Goal: Use online tool/utility: Utilize a website feature to perform a specific function

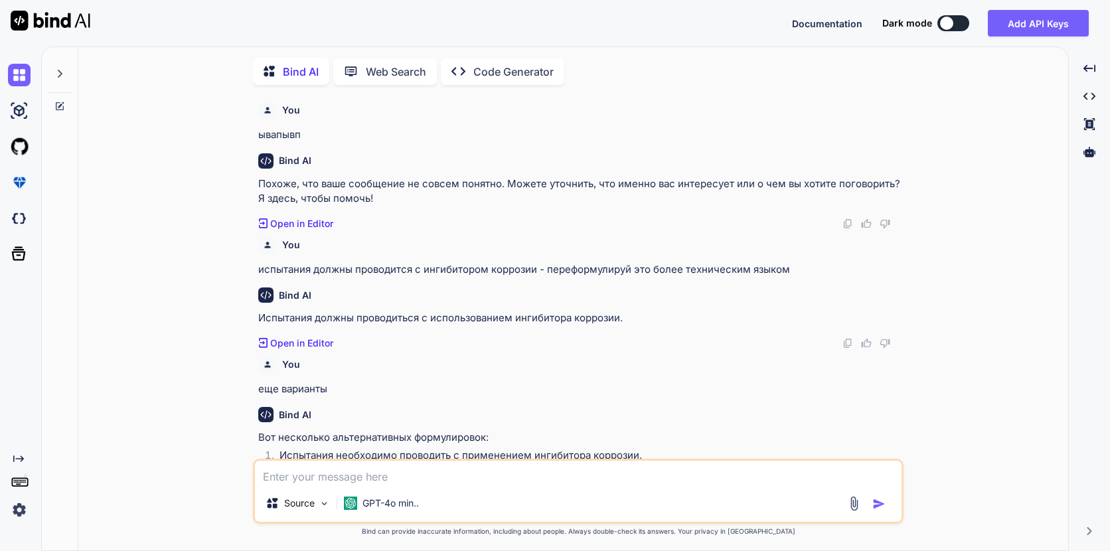
click at [455, 477] on textarea at bounding box center [578, 473] width 646 height 24
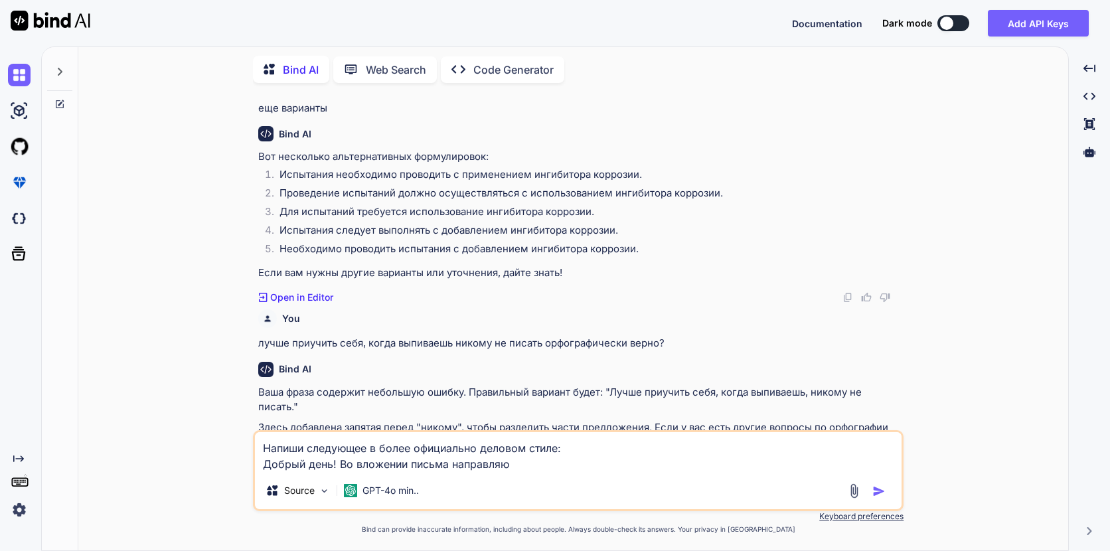
click at [524, 470] on textarea "Напиши следующее в более официально деловом стиле: Добрый день! Во вложении пис…" at bounding box center [578, 452] width 646 height 40
click at [672, 465] on textarea "Напиши следующее в более официально деловом стиле: Добрый день! Во вложении пис…" at bounding box center [578, 452] width 646 height 40
click at [713, 461] on textarea "Напиши следующее в более официально деловом стиле: Добрый день! Во вложении пис…" at bounding box center [578, 452] width 646 height 40
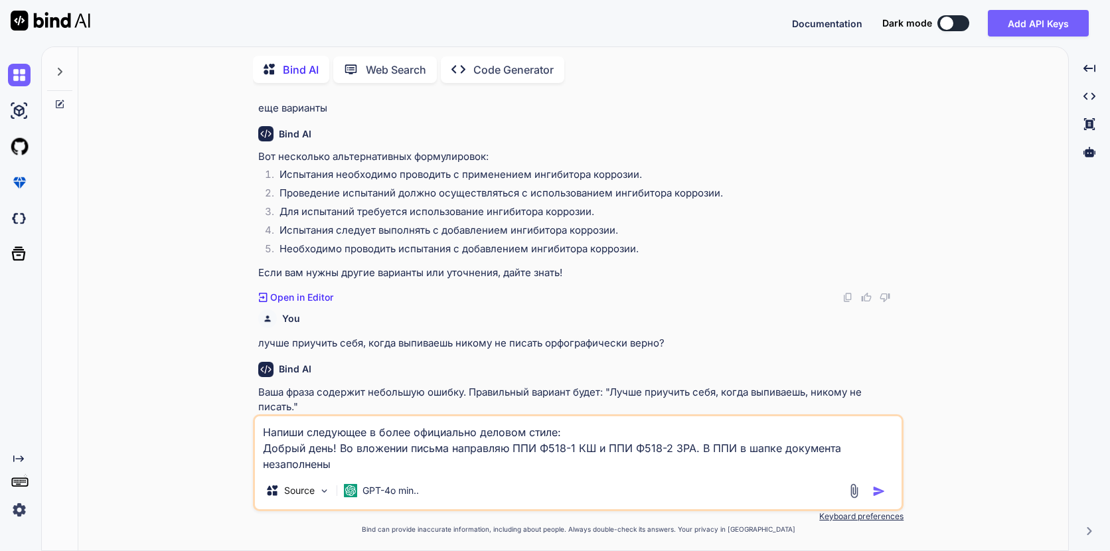
click at [396, 458] on textarea "Напиши следующее в более официально деловом стиле: Добрый день! Во вложении пис…" at bounding box center [578, 444] width 646 height 56
click at [406, 461] on textarea "Напиши следующее в более официально деловом стиле: Добрый день! Во вложении пис…" at bounding box center [578, 444] width 646 height 56
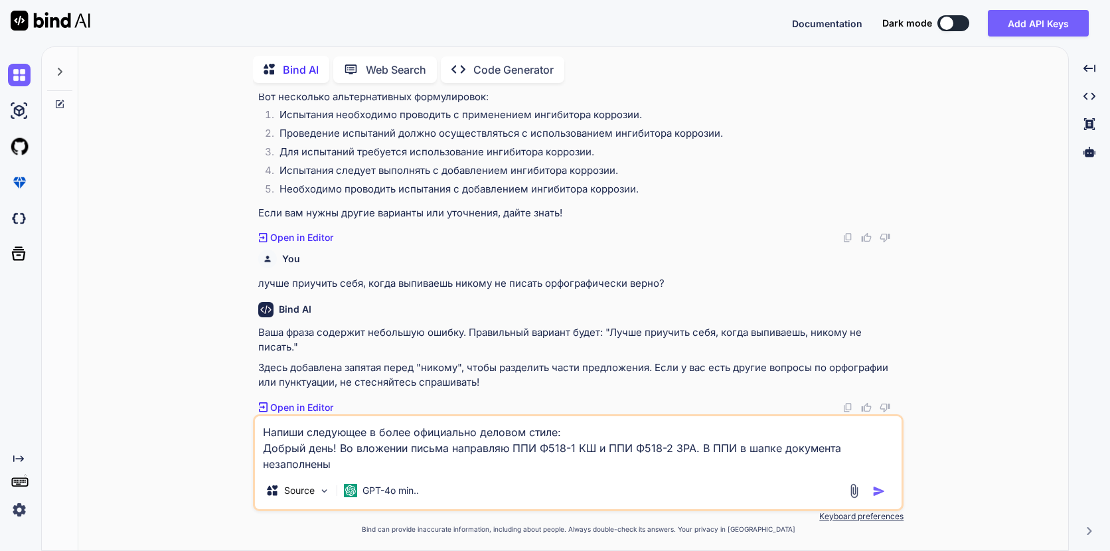
drag, startPoint x: 737, startPoint y: 447, endPoint x: 738, endPoint y: 474, distance: 26.6
click at [738, 474] on div "Напиши следующее в более официально деловом стиле: Добрый день! Во вложении пис…" at bounding box center [578, 462] width 650 height 97
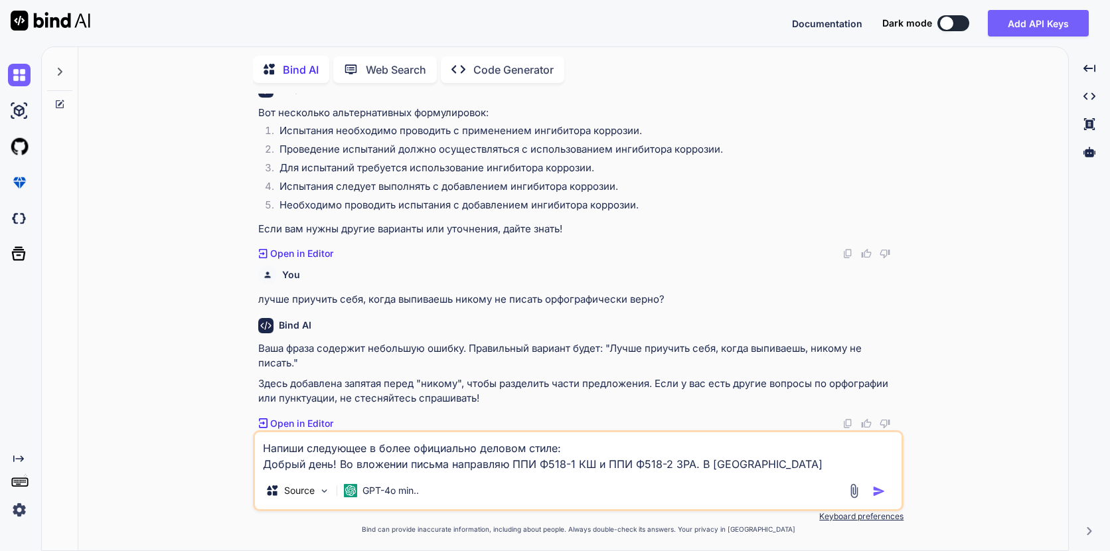
click at [761, 458] on textarea "Напиши следующее в более официально деловом стиле: Добрый день! Во вложении пис…" at bounding box center [578, 452] width 646 height 40
click at [771, 456] on textarea "Напиши следующее в более официально деловом стиле: Добрый день! Во вложении пис…" at bounding box center [578, 452] width 646 height 40
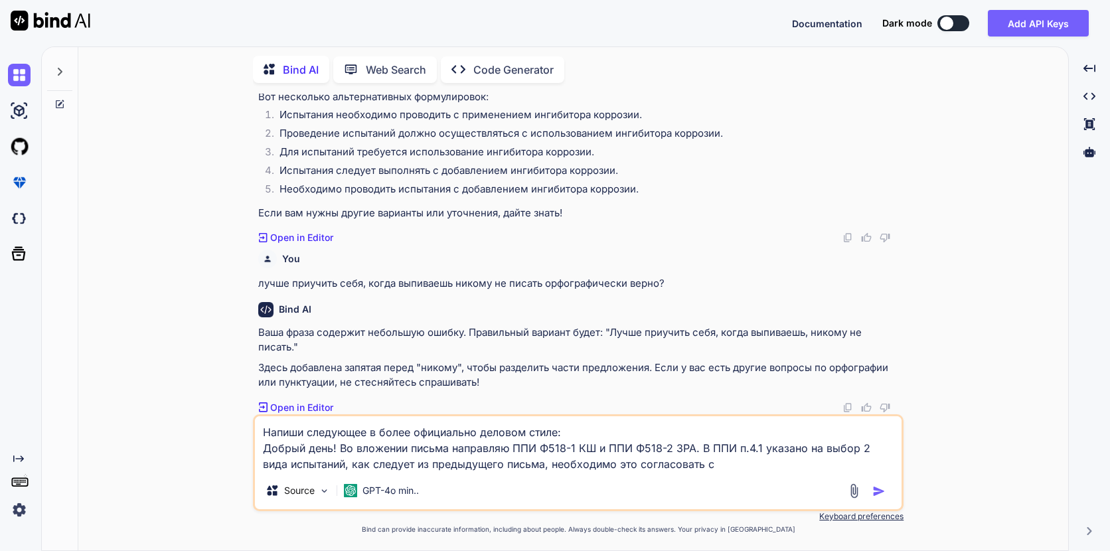
drag, startPoint x: 593, startPoint y: 463, endPoint x: 685, endPoint y: 468, distance: 92.4
click at [685, 468] on textarea "Напиши следующее в более официально деловом стиле: Добрый день! Во вложении пис…" at bounding box center [578, 444] width 646 height 56
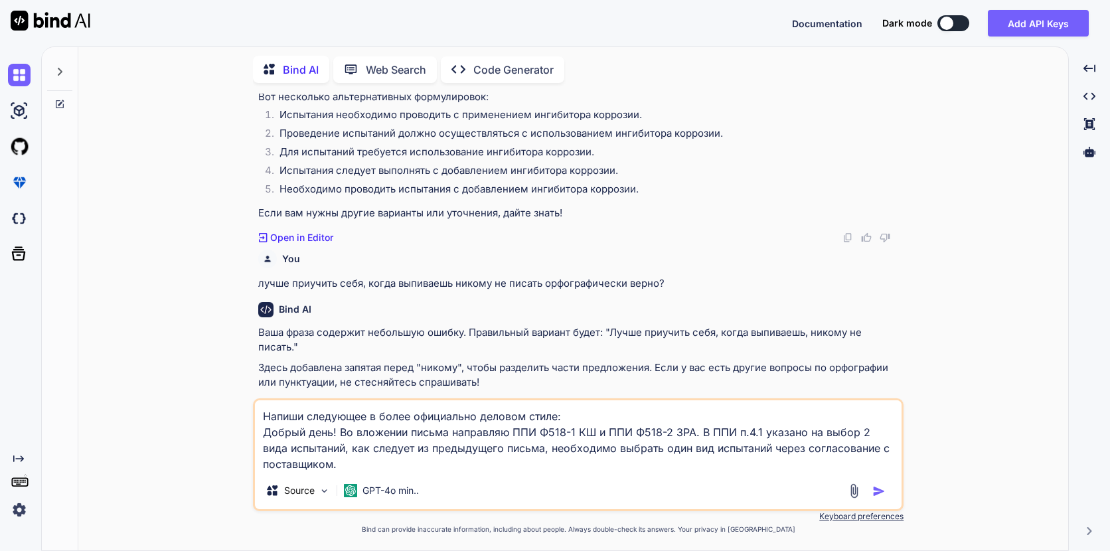
type textarea "Напиши следующее в более официально деловом стиле: Добрый день! Во вложении пис…"
click at [881, 494] on img "button" at bounding box center [878, 491] width 13 height 13
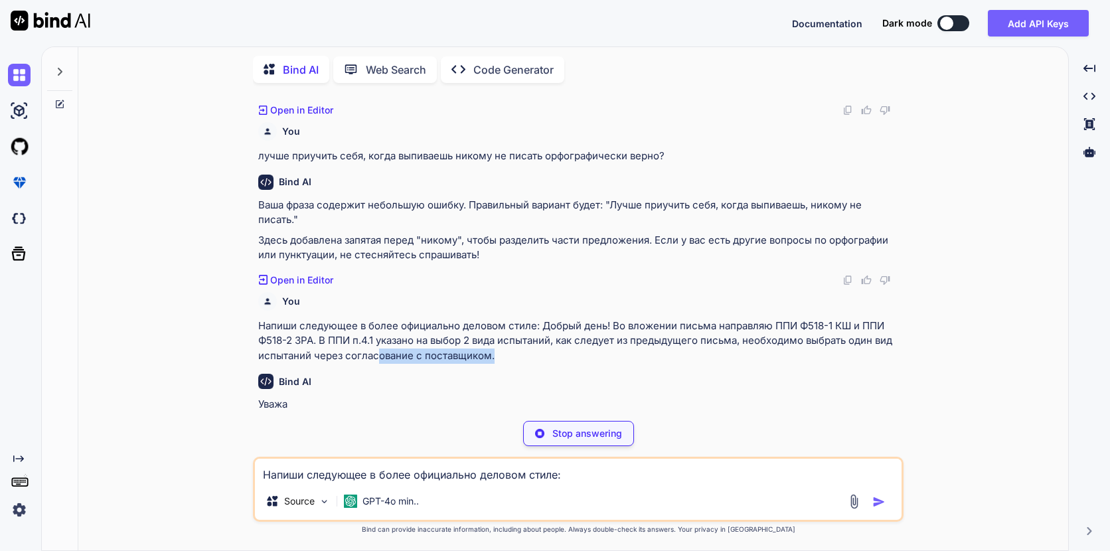
scroll to position [466, 0]
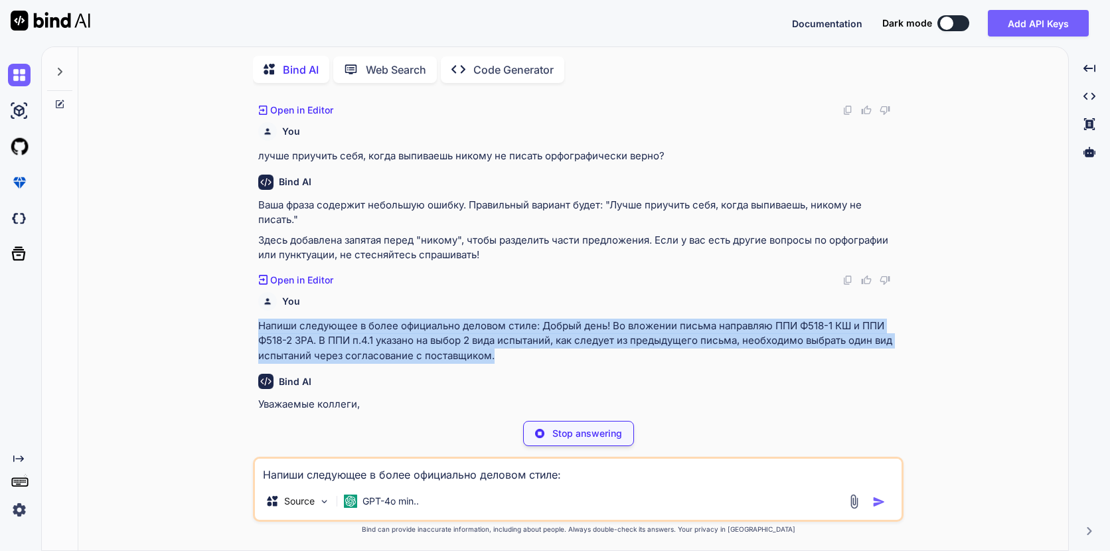
drag, startPoint x: 496, startPoint y: 358, endPoint x: 260, endPoint y: 323, distance: 238.9
click at [260, 323] on p "Напиши следующее в более официально деловом стиле: Добрый день! Во вложении пис…" at bounding box center [579, 341] width 642 height 45
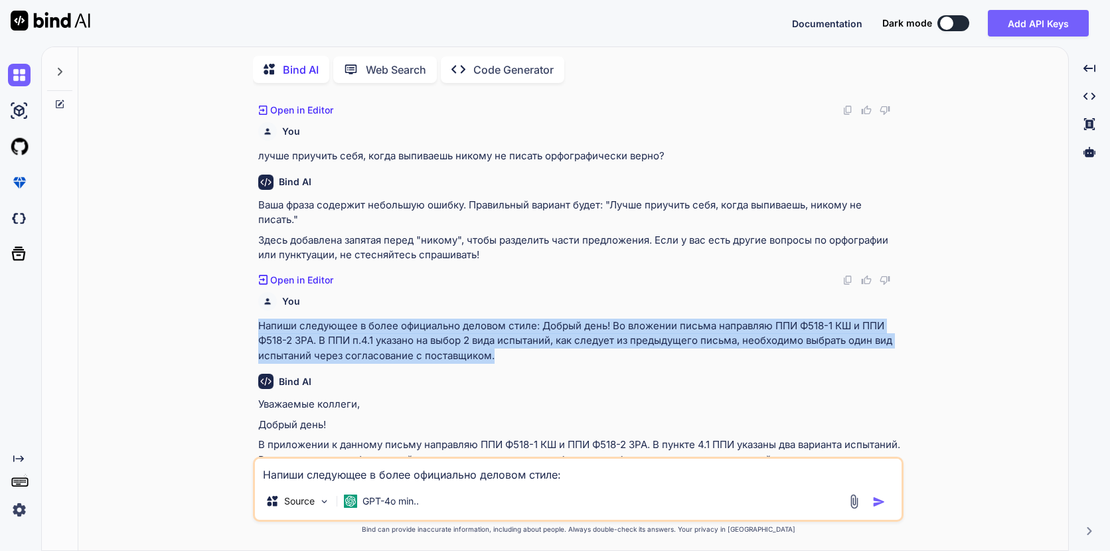
copy p "Напиши следующее в более официально деловом стиле: Добрый день! Во вложении пис…"
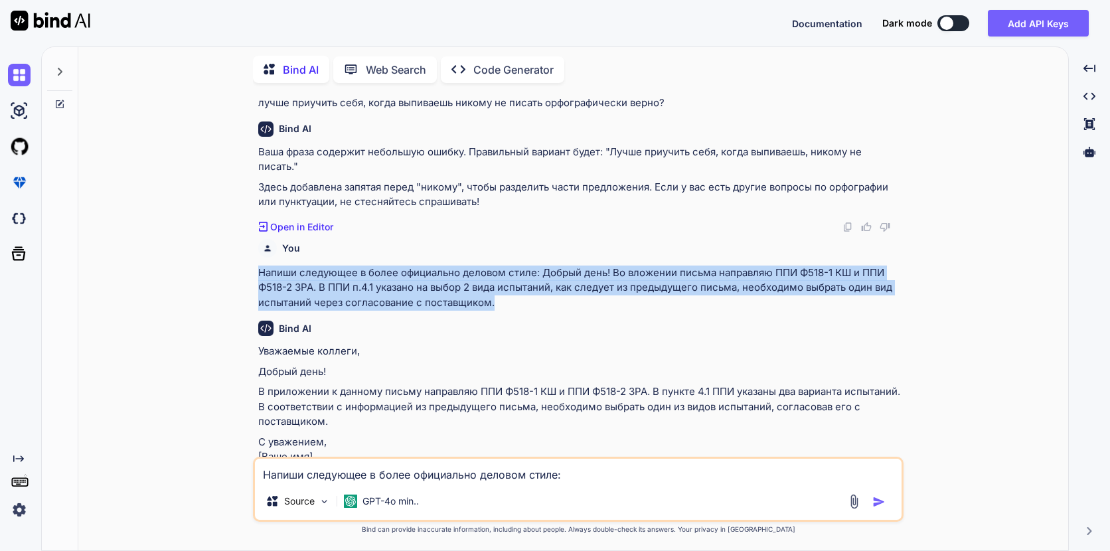
scroll to position [599, 0]
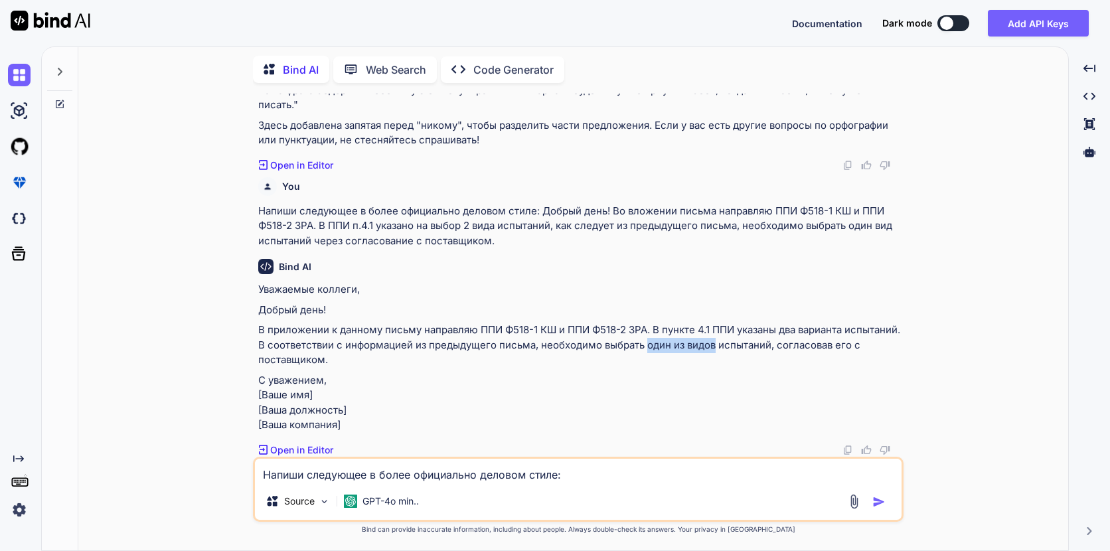
drag, startPoint x: 708, startPoint y: 328, endPoint x: 774, endPoint y: 331, distance: 65.8
click at [774, 331] on p "В приложении к данному письму направляю ППИ Ф518-1 КШ и ППИ Ф518-2 ЗРА. В пункт…" at bounding box center [579, 345] width 642 height 45
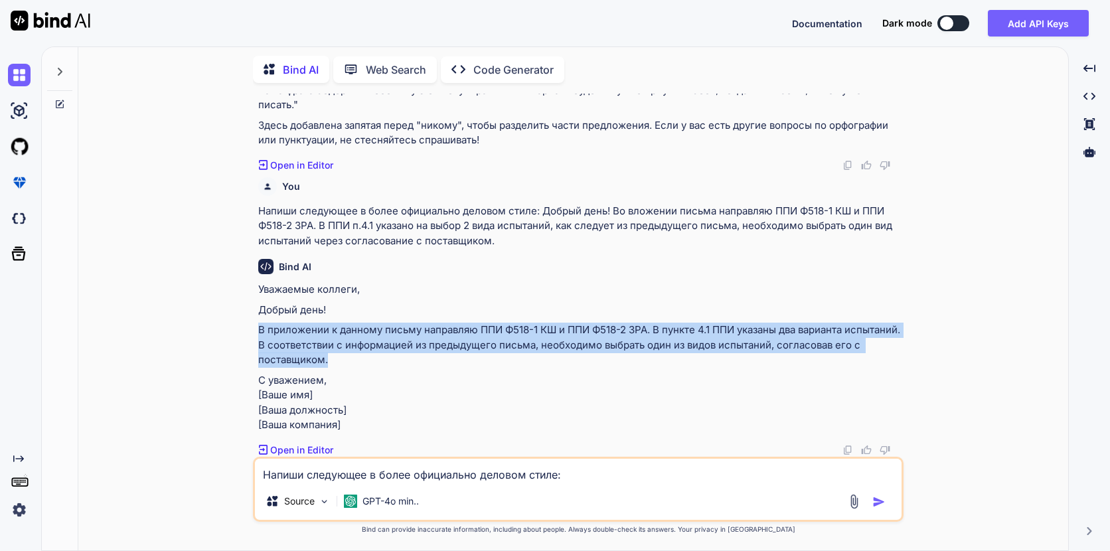
drag, startPoint x: 357, startPoint y: 340, endPoint x: 260, endPoint y: 311, distance: 101.0
click at [260, 323] on p "В приложении к данному письму направляю ППИ Ф518-1 КШ и ППИ Ф518-2 ЗРА. В пункт…" at bounding box center [579, 345] width 642 height 45
copy p "В приложении к данному письму направляю ППИ Ф518-1 КШ и ППИ Ф518-2 ЗРА. В пункт…"
